Goal: Entertainment & Leisure: Consume media (video, audio)

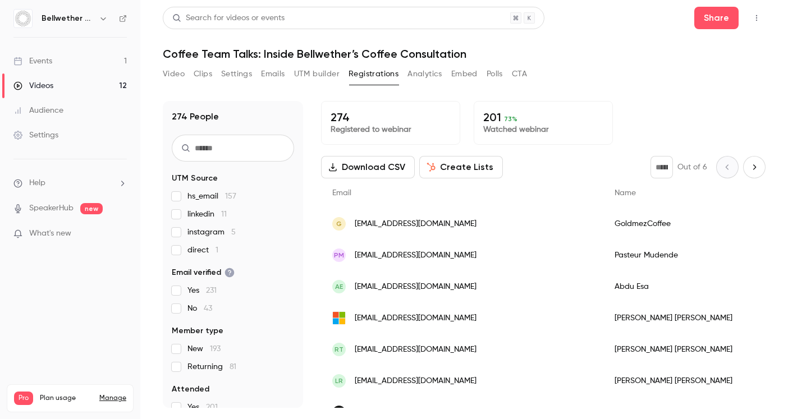
scroll to position [16, 0]
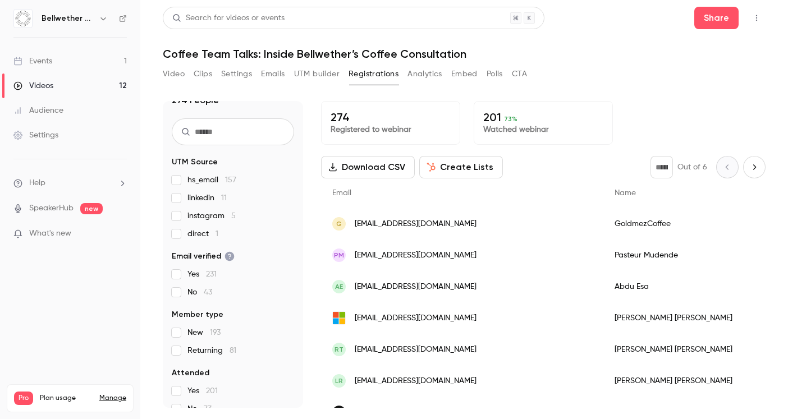
click at [63, 54] on link "Events 1" at bounding box center [70, 61] width 140 height 25
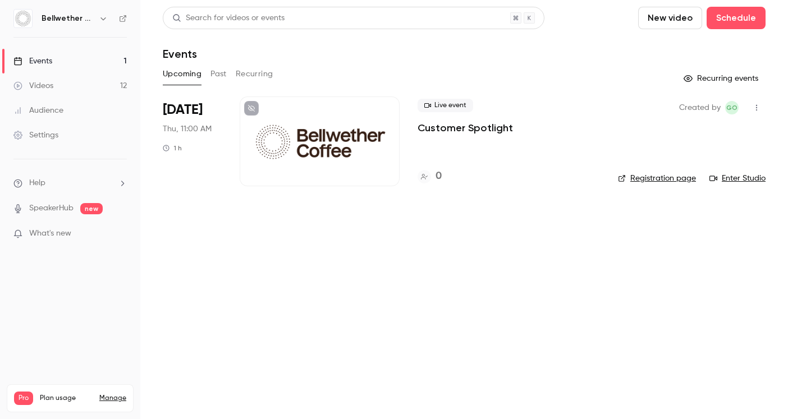
click at [220, 75] on button "Past" at bounding box center [218, 74] width 16 height 18
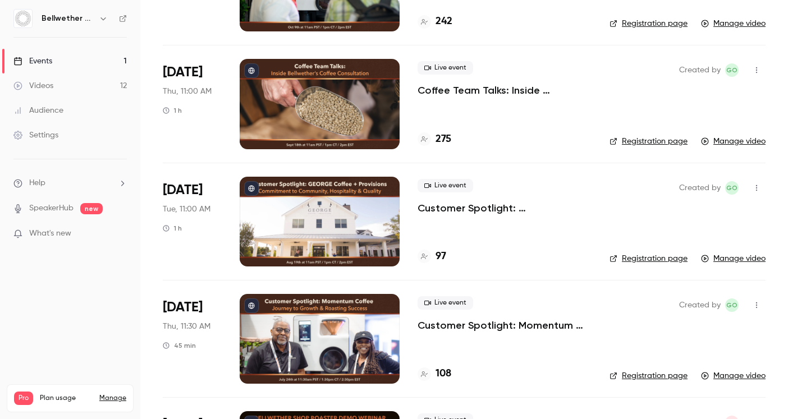
scroll to position [159, 0]
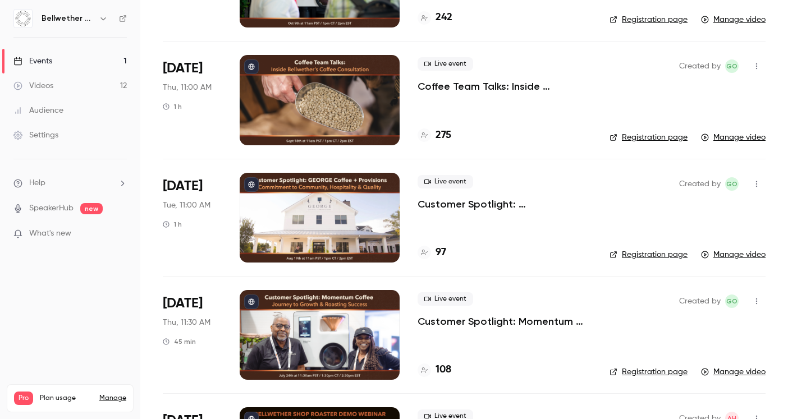
click at [352, 306] on div at bounding box center [320, 335] width 160 height 90
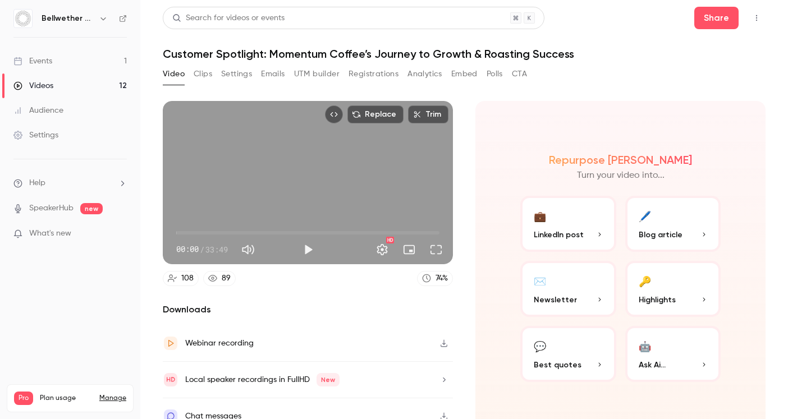
click at [203, 232] on span "00:00" at bounding box center [307, 233] width 263 height 18
type input "*****"
click at [293, 233] on span "15:00" at bounding box center [307, 233] width 263 height 18
click at [107, 66] on link "Events 1" at bounding box center [70, 61] width 140 height 25
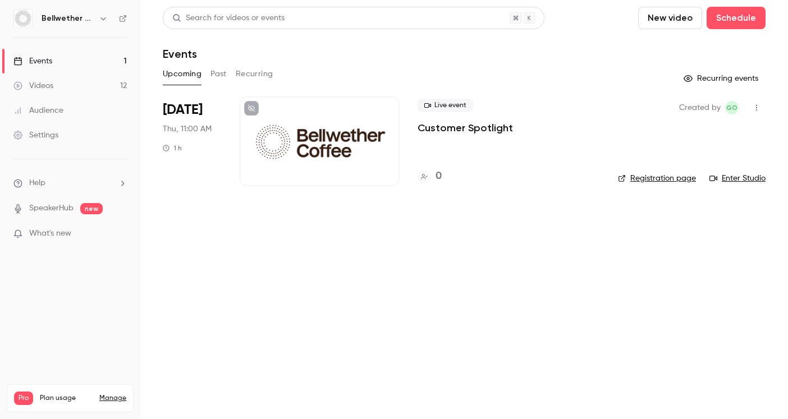
click at [220, 78] on button "Past" at bounding box center [218, 74] width 16 height 18
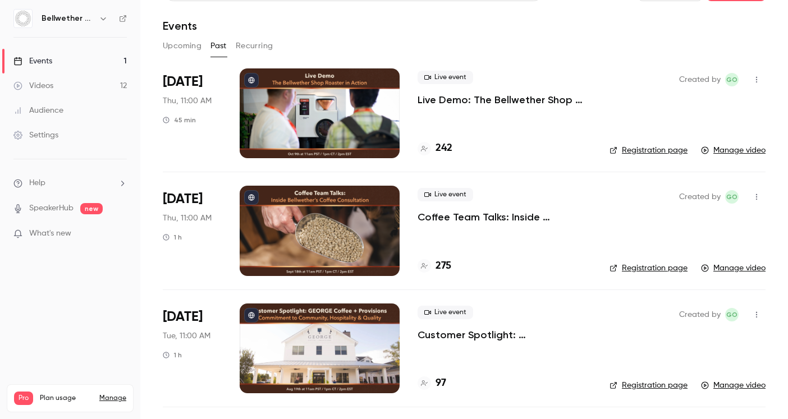
scroll to position [33, 0]
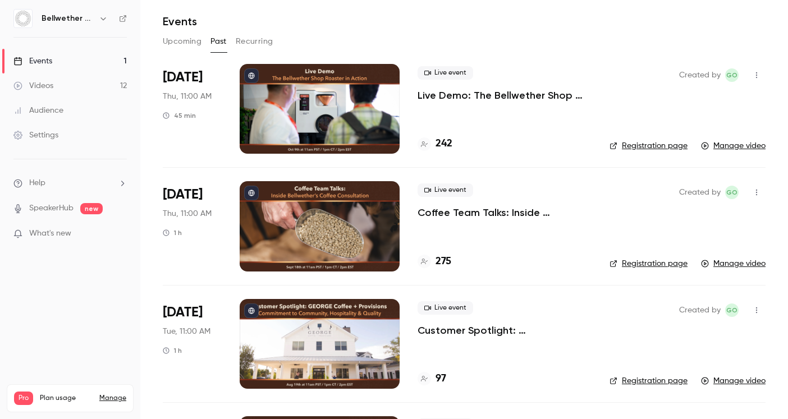
click at [352, 233] on div at bounding box center [320, 226] width 160 height 90
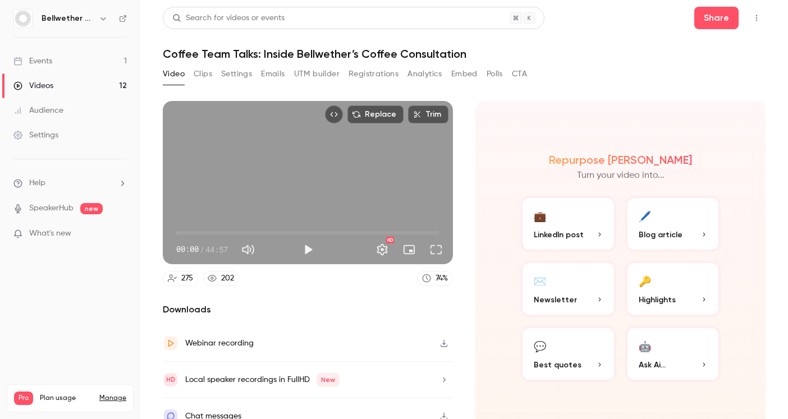
click at [260, 235] on span "00:00" at bounding box center [307, 233] width 263 height 18
drag, startPoint x: 262, startPoint y: 230, endPoint x: 274, endPoint y: 230, distance: 12.3
click at [265, 231] on span "14:51" at bounding box center [263, 232] width 3 height 3
drag, startPoint x: 274, startPoint y: 230, endPoint x: 346, endPoint y: 229, distance: 71.3
click at [346, 231] on span "28:51" at bounding box center [344, 232] width 3 height 3
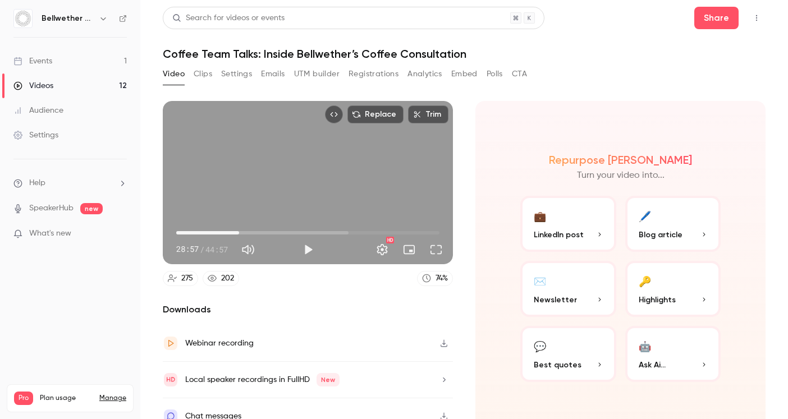
click at [239, 228] on span "10:44" at bounding box center [307, 233] width 263 height 18
click at [212, 228] on span "06:02" at bounding box center [307, 233] width 263 height 18
click at [184, 224] on span "06:02" at bounding box center [307, 233] width 263 height 18
click at [249, 224] on span "12:27" at bounding box center [307, 233] width 263 height 18
click at [192, 226] on span "02:41" at bounding box center [307, 233] width 263 height 18
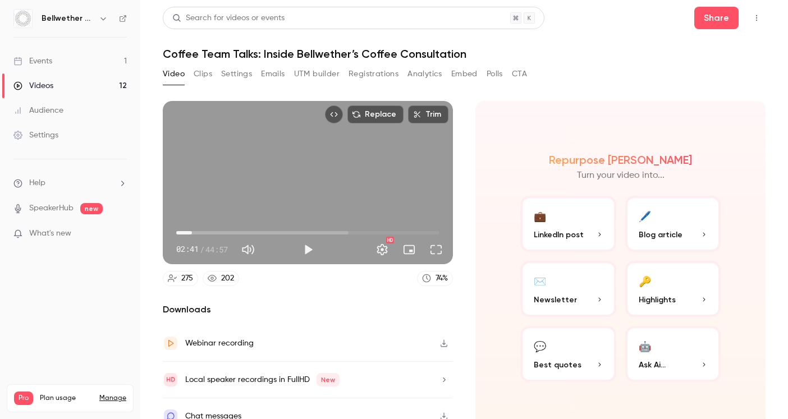
click at [182, 231] on span "02:41" at bounding box center [307, 233] width 263 height 18
click at [243, 229] on span "00:57" at bounding box center [307, 233] width 263 height 18
click at [277, 230] on span "17:09" at bounding box center [307, 233] width 263 height 18
click at [300, 229] on span "17:09" at bounding box center [307, 233] width 263 height 18
click at [318, 229] on span "24:09" at bounding box center [307, 233] width 263 height 18
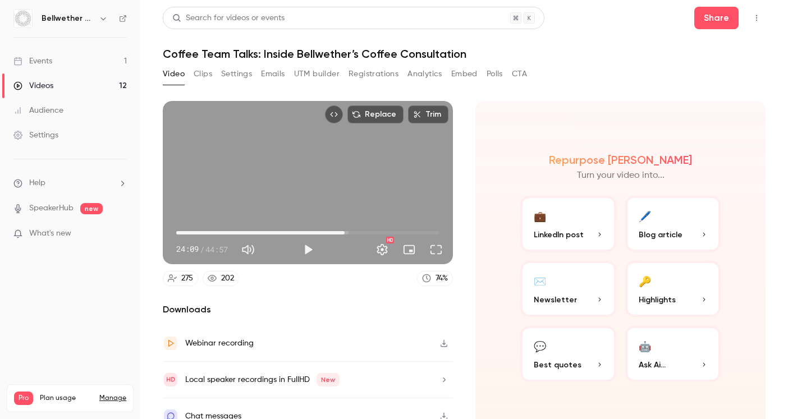
click at [345, 231] on span "28:45" at bounding box center [307, 233] width 263 height 18
click at [371, 231] on span "33:16" at bounding box center [307, 233] width 263 height 18
click at [384, 232] on span "33:16" at bounding box center [307, 233] width 263 height 18
click at [401, 231] on span "38:26" at bounding box center [307, 233] width 263 height 18
click at [423, 232] on span "38:26" at bounding box center [307, 233] width 263 height 18
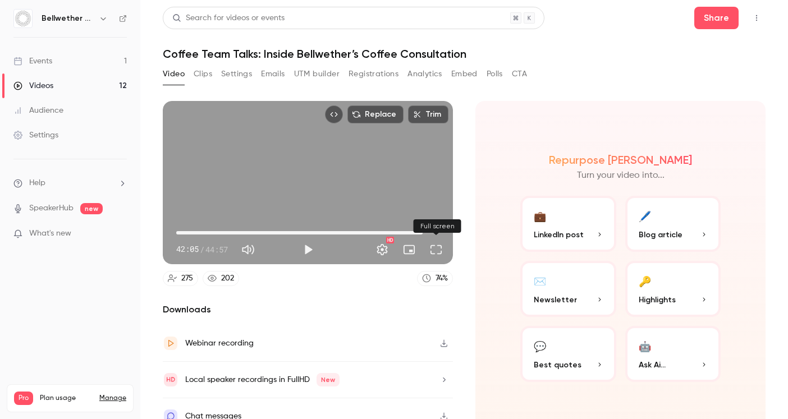
click at [437, 251] on button "Full screen" at bounding box center [436, 249] width 22 height 22
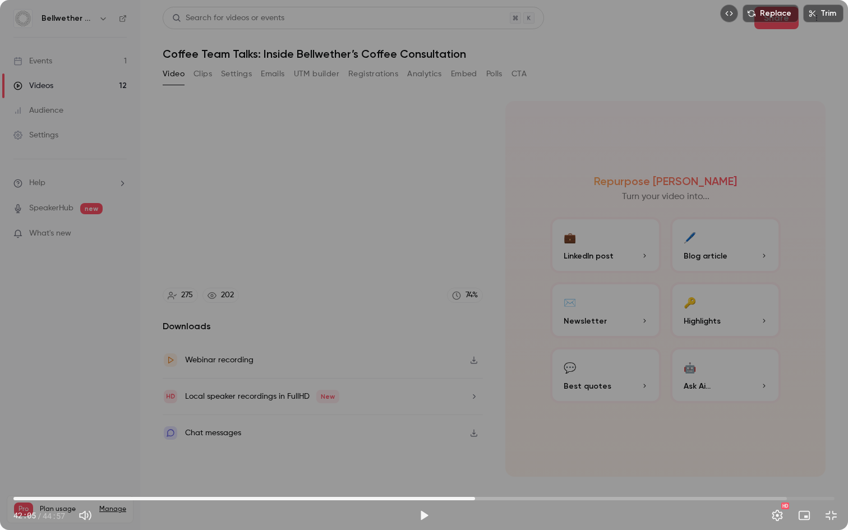
click at [475, 419] on span "25:16" at bounding box center [424, 499] width 822 height 18
click at [474, 419] on span "25:16" at bounding box center [475, 498] width 3 height 3
click at [467, 419] on span "25:12" at bounding box center [424, 499] width 822 height 18
click at [458, 419] on span "24:50" at bounding box center [424, 499] width 822 height 18
click at [425, 419] on button "Play" at bounding box center [424, 515] width 22 height 22
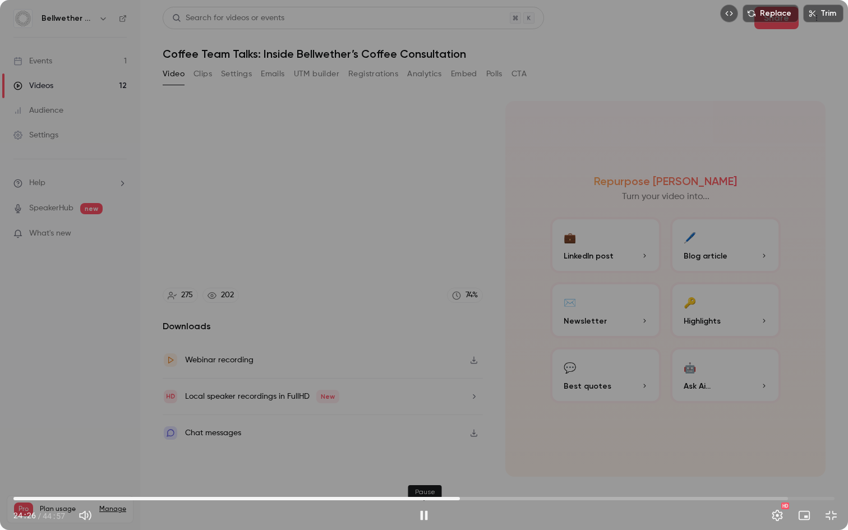
click at [422, 419] on button "Pause" at bounding box center [424, 515] width 22 height 22
click at [422, 419] on button "Play" at bounding box center [424, 515] width 22 height 22
click at [423, 419] on button "Pause" at bounding box center [424, 515] width 22 height 22
click at [423, 419] on button "Play" at bounding box center [424, 515] width 22 height 22
click at [423, 419] on button "Pause" at bounding box center [424, 515] width 22 height 22
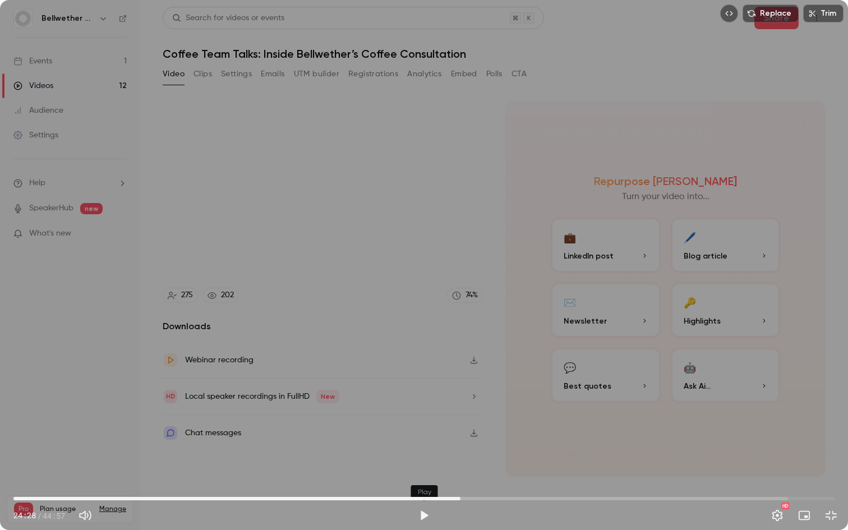
click at [423, 419] on button "Play" at bounding box center [424, 515] width 22 height 22
click at [423, 419] on button "Pause" at bounding box center [424, 515] width 22 height 22
click at [423, 419] on button "Play" at bounding box center [424, 515] width 22 height 22
click at [423, 419] on button "Pause" at bounding box center [424, 515] width 22 height 22
click at [423, 419] on button "Play" at bounding box center [424, 515] width 22 height 22
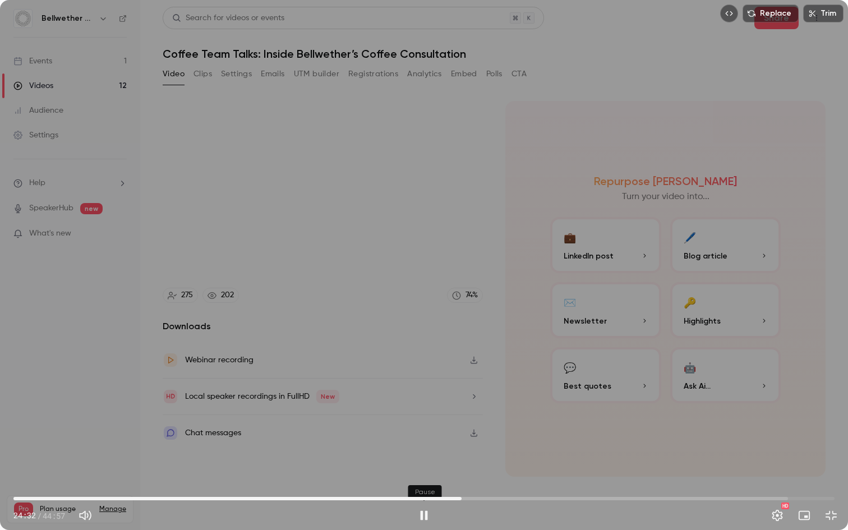
click at [423, 419] on button "Pause" at bounding box center [424, 515] width 22 height 22
click at [423, 419] on button "Play" at bounding box center [424, 515] width 22 height 22
click at [423, 419] on button "Pause" at bounding box center [424, 515] width 22 height 22
click at [423, 419] on button "Play" at bounding box center [424, 515] width 22 height 22
click at [423, 419] on button "Pause" at bounding box center [424, 515] width 22 height 22
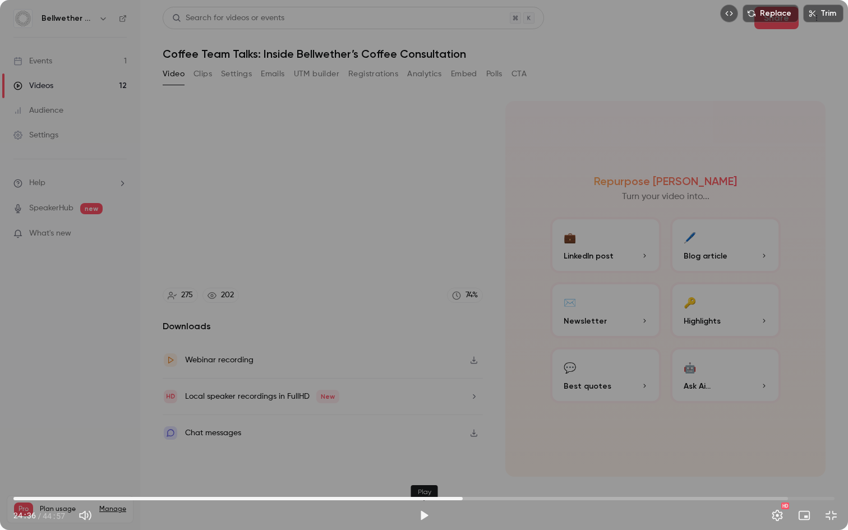
click at [423, 419] on button "Play" at bounding box center [424, 515] width 22 height 22
click at [423, 419] on button "Pause" at bounding box center [424, 515] width 22 height 22
click at [423, 419] on button "Play" at bounding box center [424, 515] width 22 height 22
click at [423, 419] on button "Pause" at bounding box center [424, 515] width 22 height 22
click at [423, 419] on button "Play" at bounding box center [424, 515] width 22 height 22
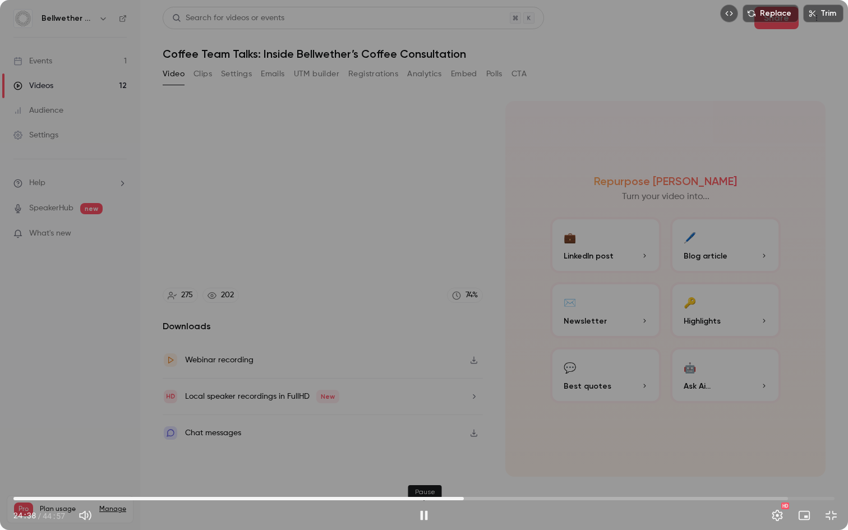
click at [423, 419] on button "Pause" at bounding box center [424, 515] width 22 height 22
type input "******"
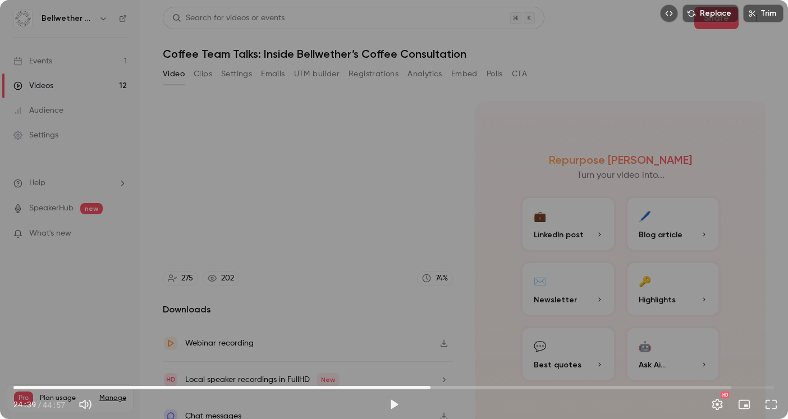
type input "******"
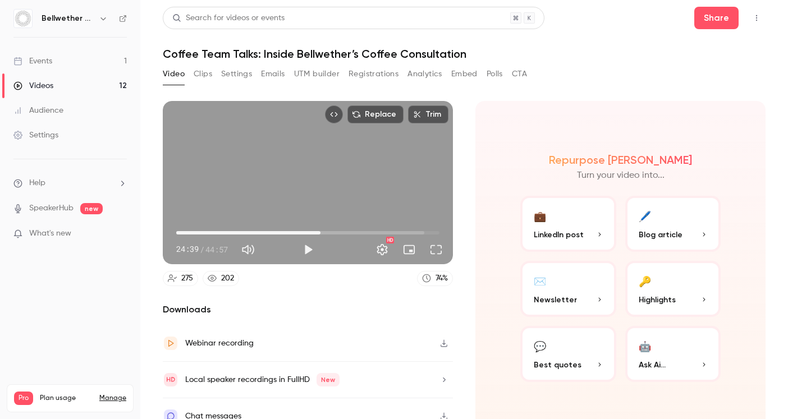
click at [77, 57] on link "Events 1" at bounding box center [70, 61] width 140 height 25
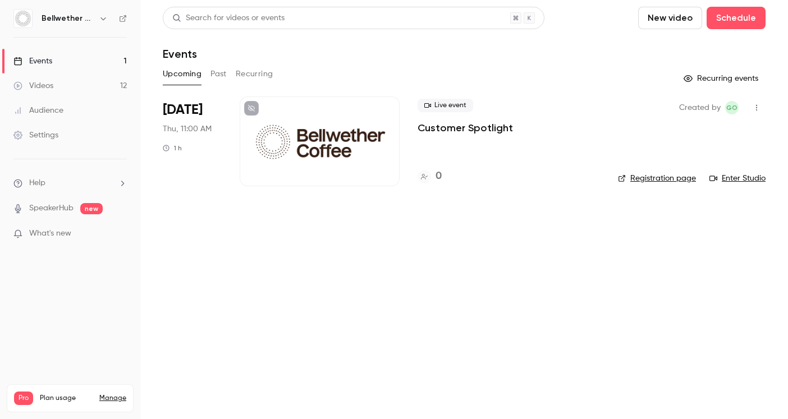
click at [219, 74] on button "Past" at bounding box center [218, 74] width 16 height 18
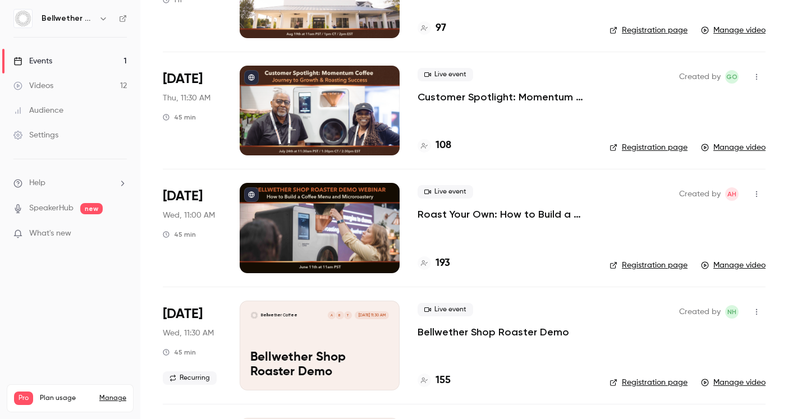
scroll to position [389, 0]
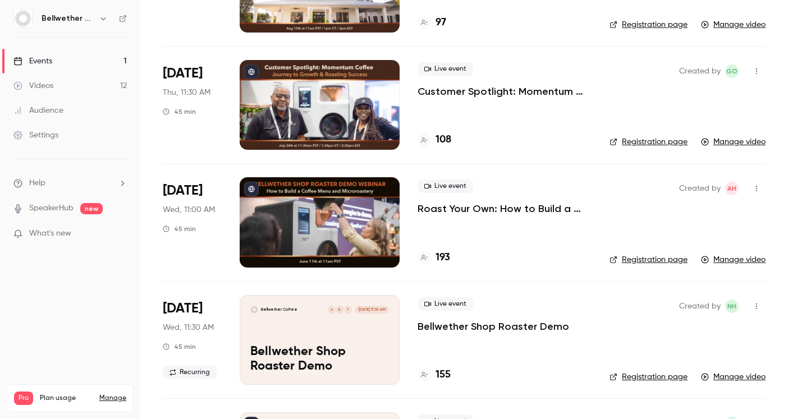
click at [317, 122] on div at bounding box center [320, 105] width 160 height 90
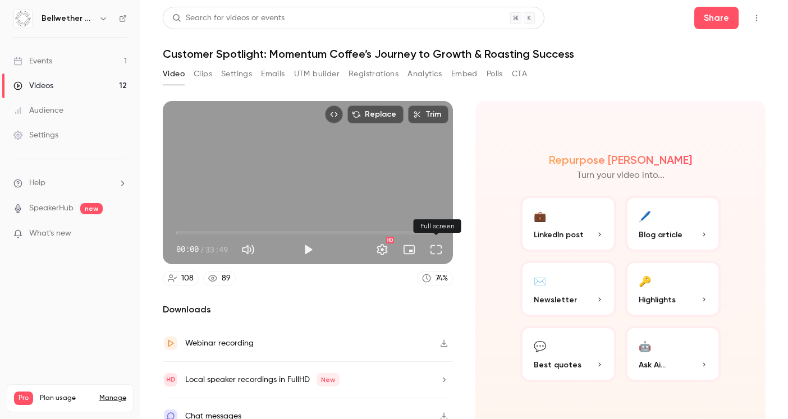
click at [433, 254] on button "Full screen" at bounding box center [436, 249] width 22 height 22
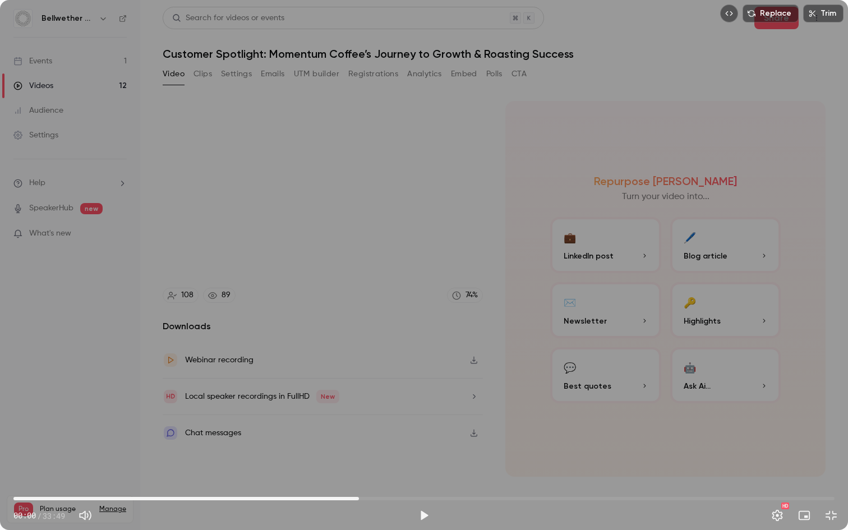
click at [359, 419] on span "14:14" at bounding box center [424, 499] width 822 height 18
click at [418, 419] on span "16:38" at bounding box center [424, 499] width 822 height 18
click at [498, 419] on span "16:38" at bounding box center [424, 499] width 822 height 18
click at [604, 419] on span "19:56" at bounding box center [424, 499] width 822 height 18
click at [677, 419] on span "24:19" at bounding box center [424, 499] width 822 height 18
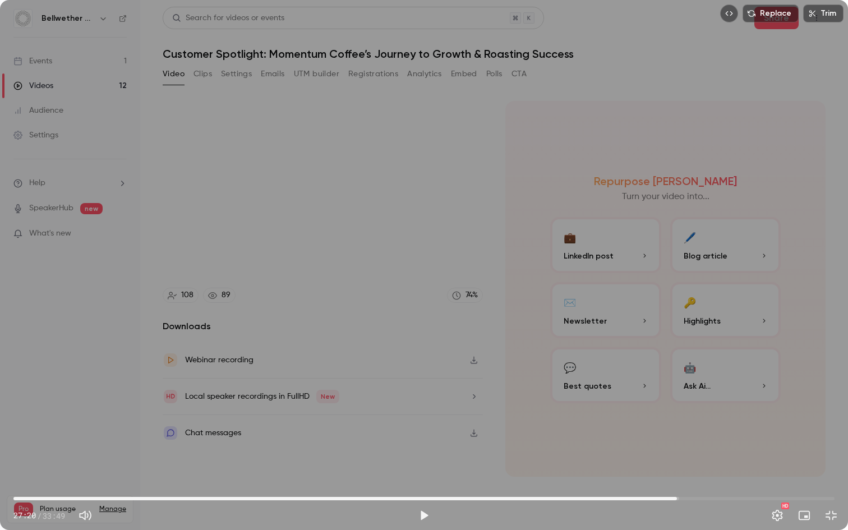
click at [594, 419] on span "27:20" at bounding box center [424, 499] width 822 height 18
click at [586, 419] on span "23:34" at bounding box center [424, 499] width 822 height 18
click at [574, 419] on span "23:34" at bounding box center [424, 499] width 822 height 18
click at [77, 419] on span "02:38" at bounding box center [424, 499] width 822 height 18
click at [32, 419] on span "00:45" at bounding box center [424, 499] width 822 height 18
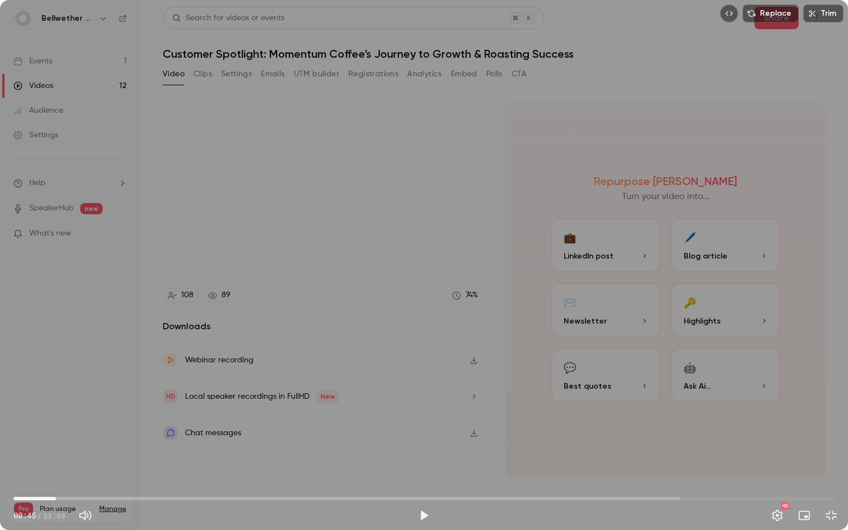
click at [56, 419] on span "01:45" at bounding box center [424, 499] width 822 height 18
click at [67, 419] on span "01:45" at bounding box center [424, 499] width 822 height 18
click at [423, 419] on button "Play" at bounding box center [424, 515] width 22 height 22
click at [423, 419] on button "Pause" at bounding box center [424, 515] width 22 height 22
click at [70, 419] on span "02:20" at bounding box center [69, 498] width 3 height 3
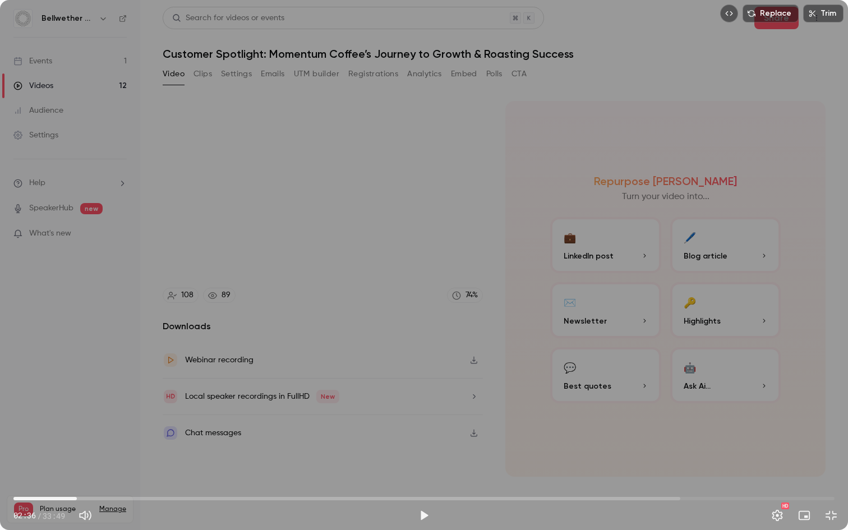
click at [77, 419] on span "02:36" at bounding box center [424, 499] width 822 height 18
click at [66, 419] on span "02:08" at bounding box center [424, 499] width 822 height 18
click at [73, 419] on span "02:26" at bounding box center [424, 499] width 822 height 18
click at [88, 419] on span "03:04" at bounding box center [424, 499] width 822 height 18
click at [102, 419] on span "03:39" at bounding box center [424, 499] width 822 height 18
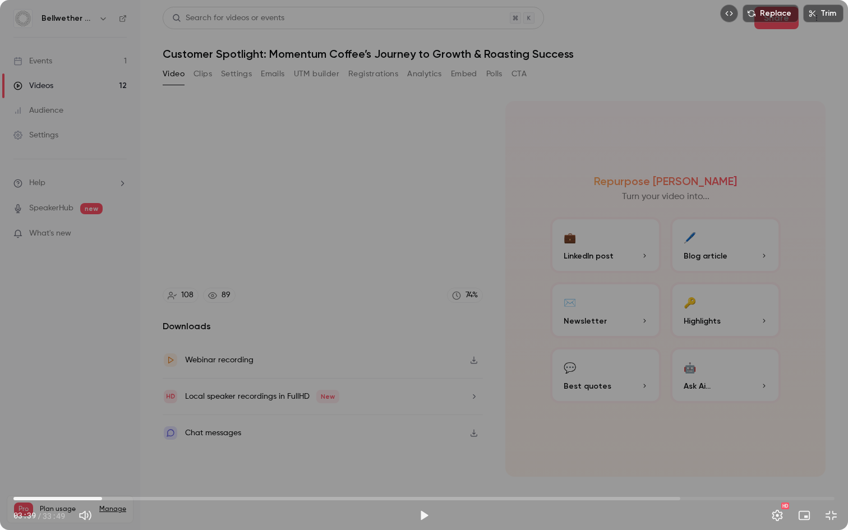
click at [109, 419] on span "03:39" at bounding box center [424, 499] width 822 height 18
click at [110, 419] on span "03:55" at bounding box center [108, 498] width 3 height 3
click at [102, 419] on span "03:39" at bounding box center [424, 499] width 822 height 18
click at [101, 419] on span "03:39" at bounding box center [101, 498] width 3 height 3
click at [98, 419] on span "03:29" at bounding box center [98, 498] width 3 height 3
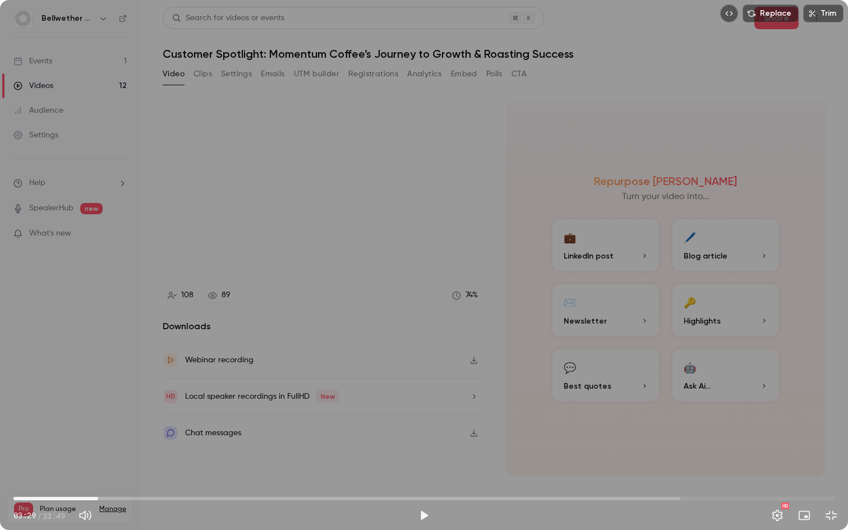
click at [91, 419] on span "03:29" at bounding box center [424, 499] width 822 height 18
click at [84, 419] on span "02:53" at bounding box center [83, 498] width 3 height 3
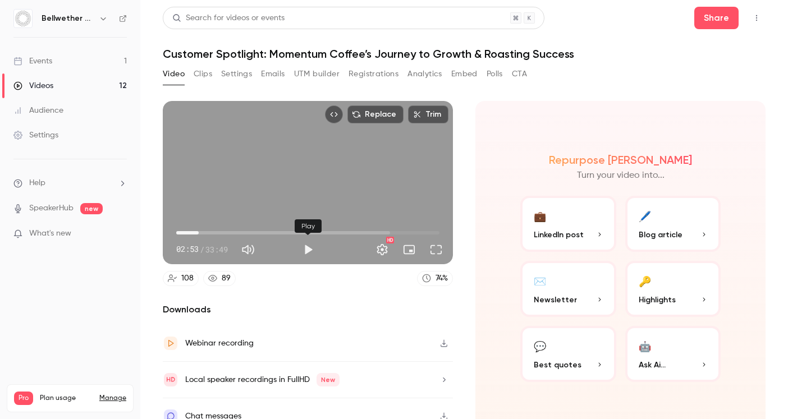
click at [301, 250] on button "Play" at bounding box center [308, 249] width 22 height 22
click at [411, 251] on button "Turn on miniplayer" at bounding box center [409, 249] width 22 height 22
click at [433, 250] on button "Full screen" at bounding box center [436, 249] width 22 height 22
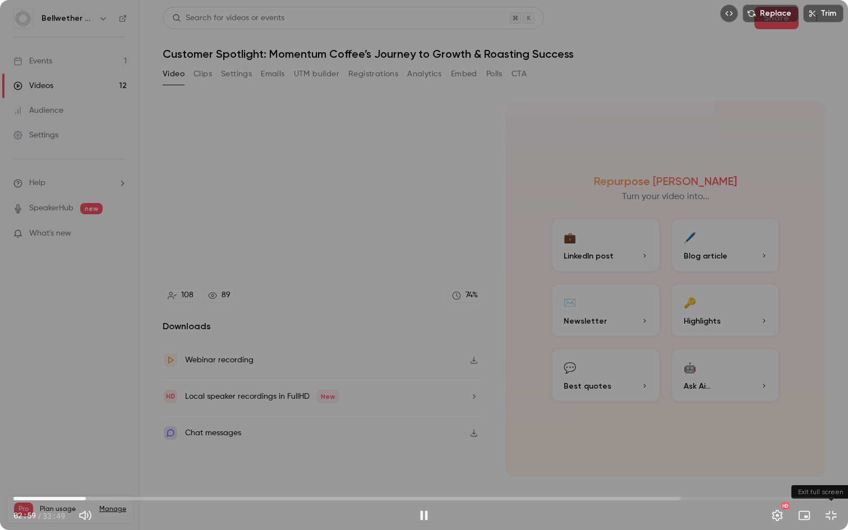
click at [787, 419] on button "Exit full screen" at bounding box center [831, 515] width 22 height 22
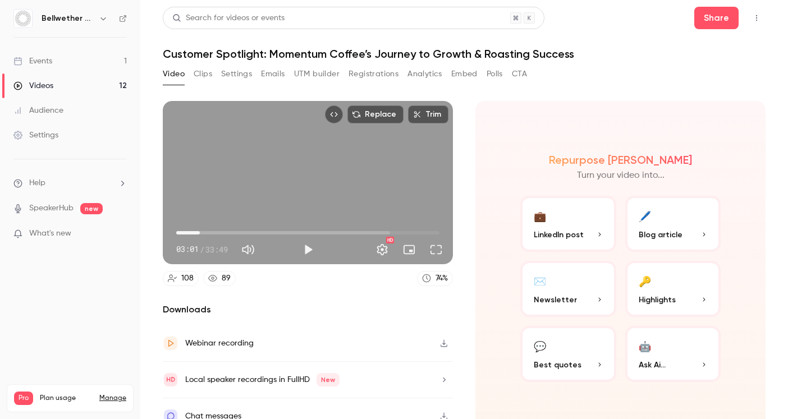
type input "*****"
click at [98, 56] on link "Events 1" at bounding box center [70, 61] width 140 height 25
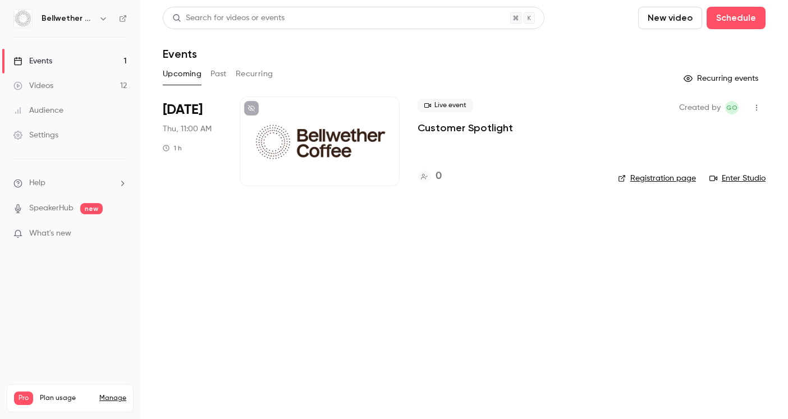
click at [213, 76] on button "Past" at bounding box center [218, 74] width 16 height 18
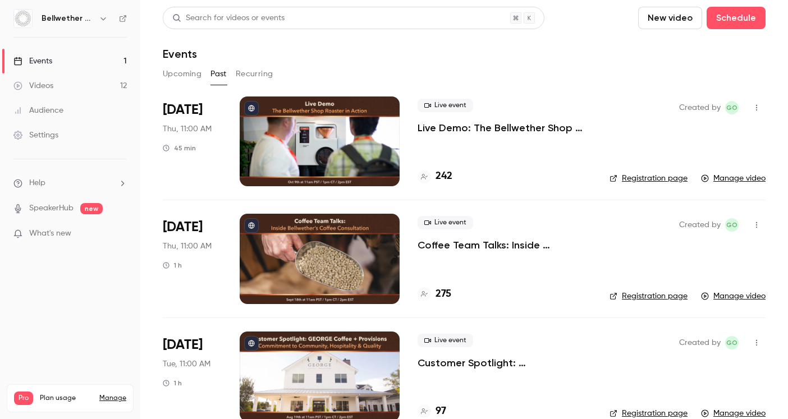
click at [345, 267] on div at bounding box center [320, 259] width 160 height 90
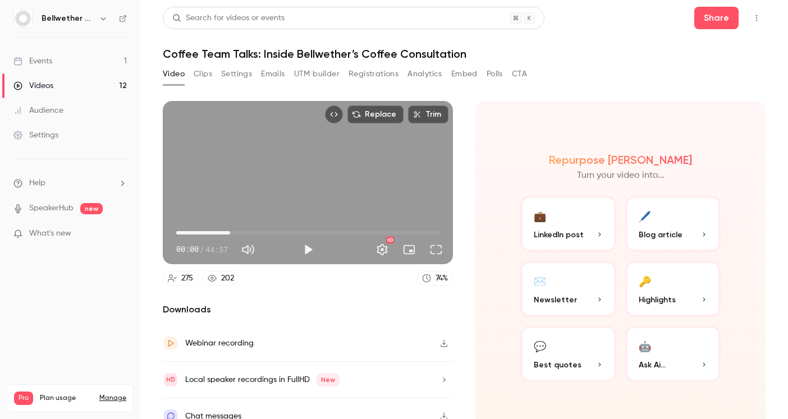
click at [230, 230] on span "09:12" at bounding box center [307, 233] width 263 height 18
click at [222, 231] on span "07:45" at bounding box center [307, 233] width 263 height 18
drag, startPoint x: 224, startPoint y: 232, endPoint x: 241, endPoint y: 233, distance: 16.8
click at [241, 233] on span "11:01" at bounding box center [240, 232] width 3 height 3
drag, startPoint x: 242, startPoint y: 233, endPoint x: 329, endPoint y: 226, distance: 87.3
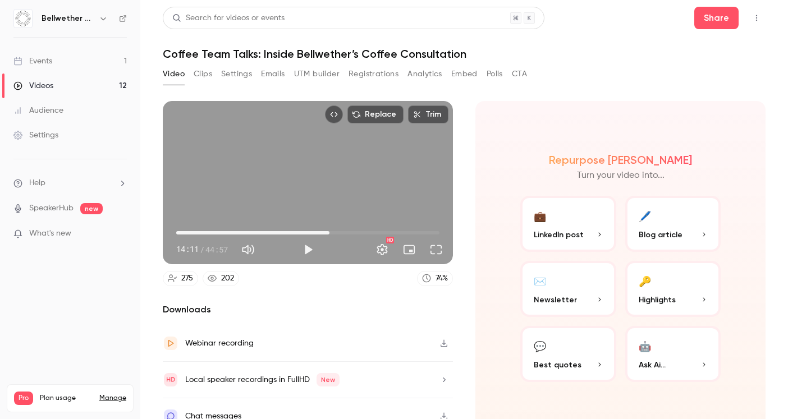
click at [329, 231] on span "26:10" at bounding box center [329, 232] width 3 height 3
click at [334, 231] on span "27:02" at bounding box center [334, 232] width 3 height 3
click at [437, 249] on button "Full screen" at bounding box center [436, 249] width 22 height 22
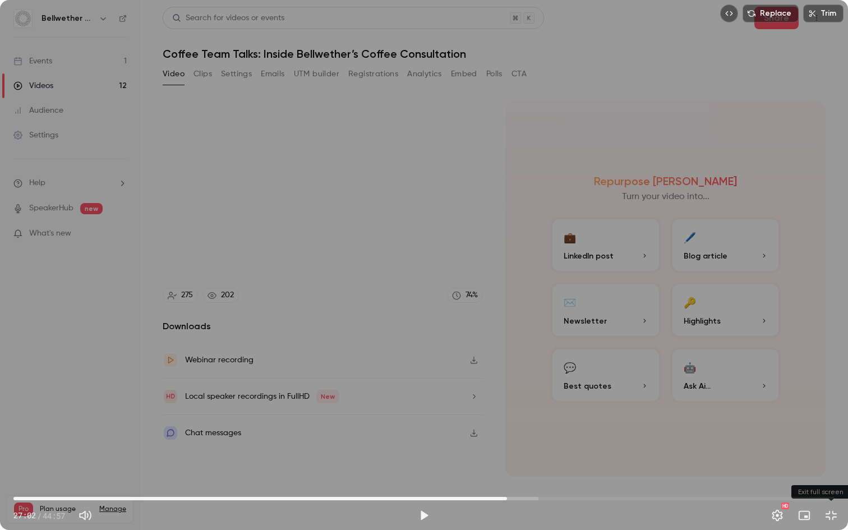
click at [787, 419] on button "Exit full screen" at bounding box center [831, 515] width 22 height 22
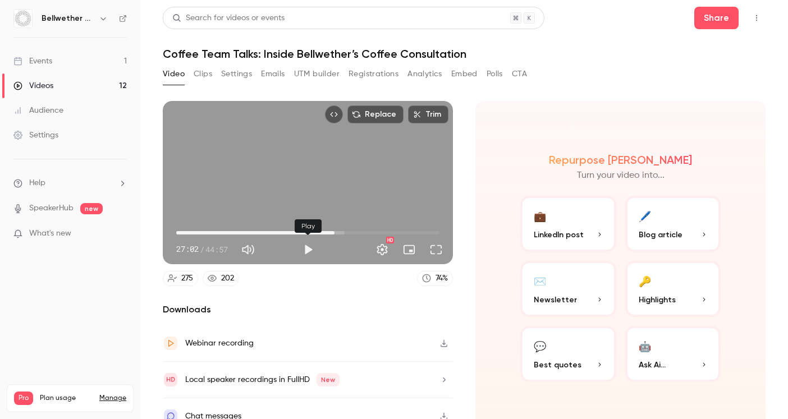
click at [308, 249] on button "Play" at bounding box center [308, 249] width 22 height 22
click at [331, 169] on div "Replace Trim 27:08 27:08 / 44:57 HD" at bounding box center [308, 182] width 290 height 163
type input "******"
